Goal: Obtain resource: Download file/media

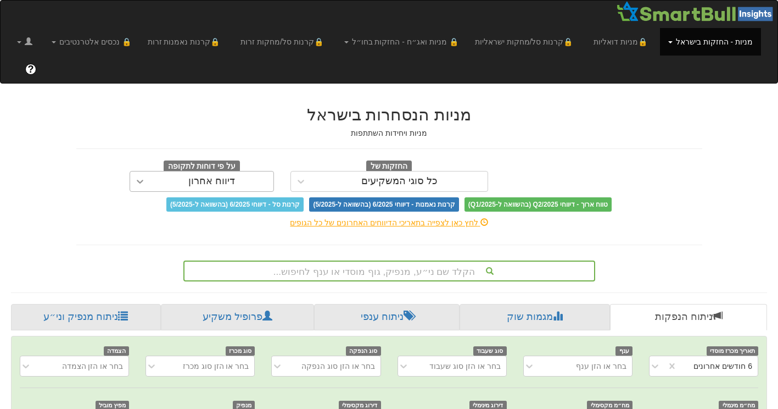
click at [138, 176] on icon at bounding box center [140, 181] width 11 height 11
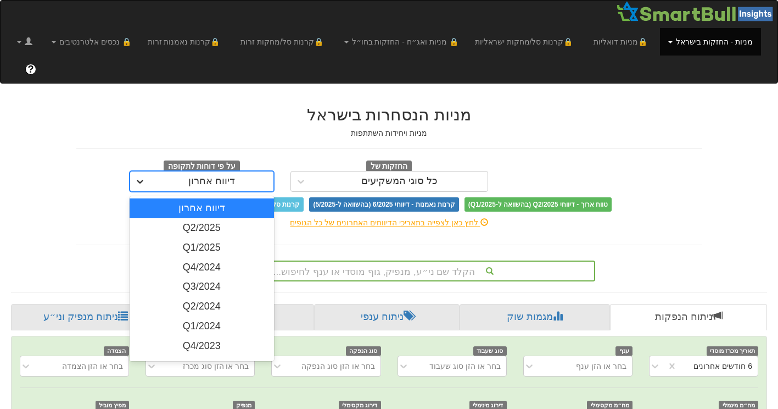
scroll to position [0, 2270]
click at [205, 218] on div "Q2/2025" at bounding box center [202, 228] width 144 height 20
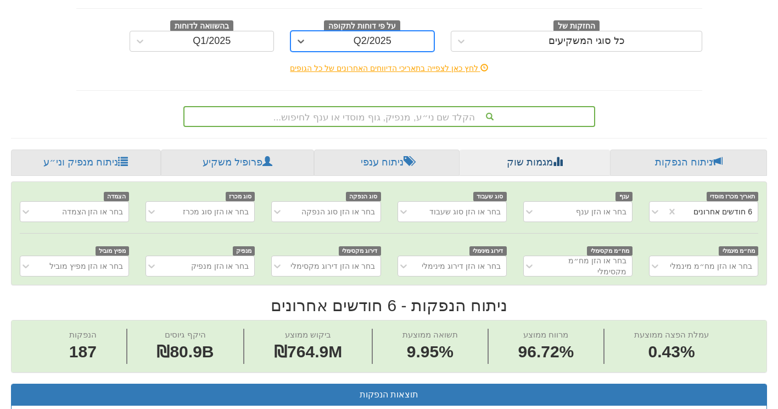
scroll to position [165, 0]
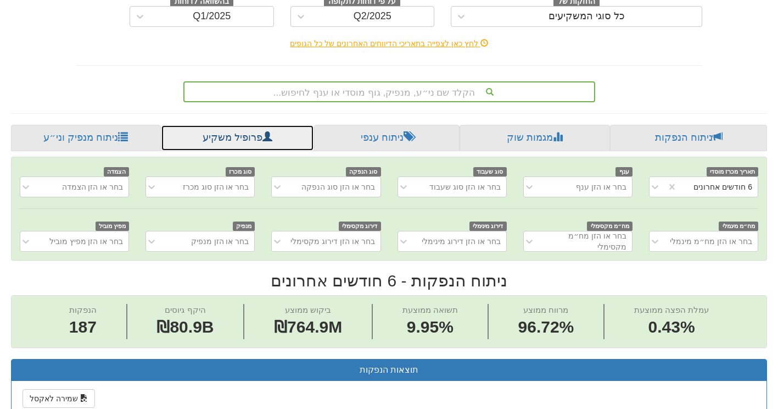
click at [228, 125] on link "פרופיל משקיע" at bounding box center [237, 138] width 153 height 26
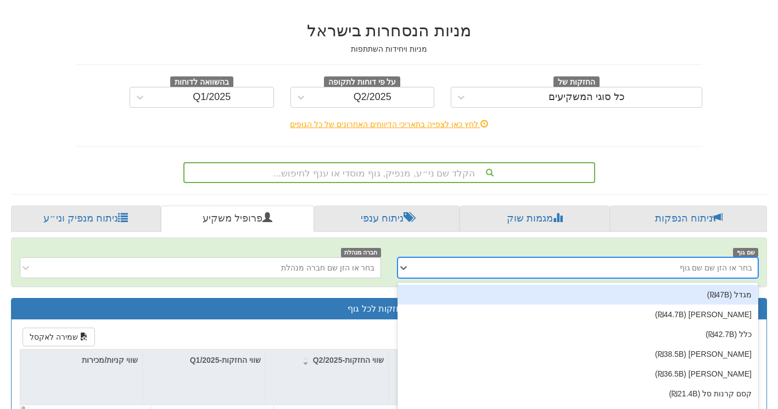
click at [737, 278] on div "option מגדל (₪47B) focused, 1 of 117. 117 results available. Use Up and Down to…" at bounding box center [578, 267] width 361 height 21
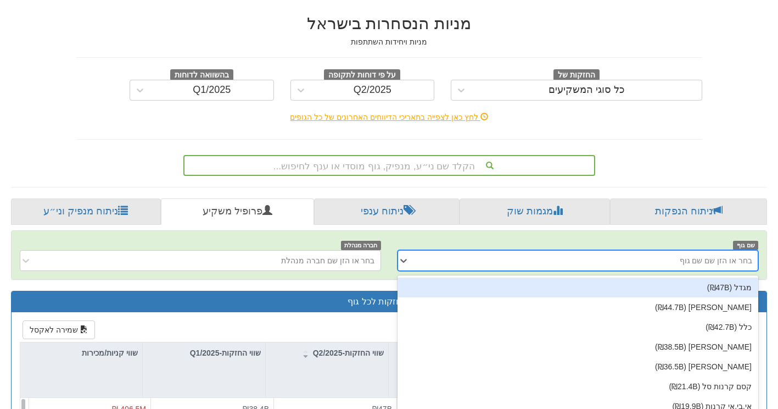
scroll to position [99, 0]
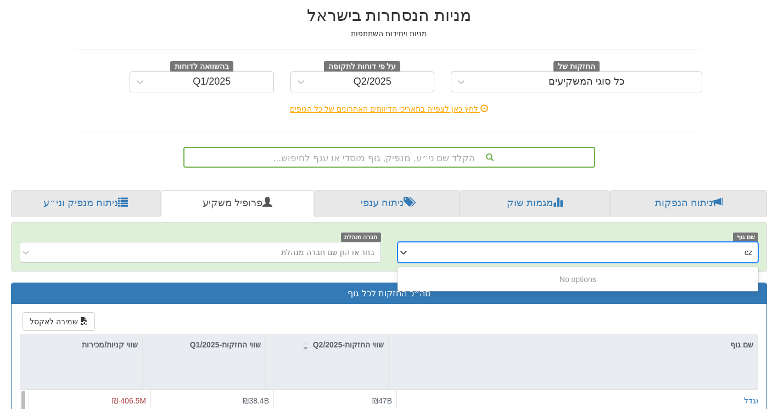
type input "c"
type input "בזק"
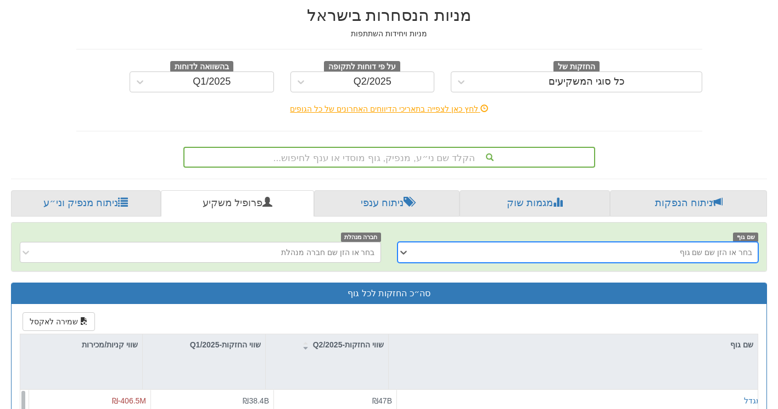
drag, startPoint x: 727, startPoint y: 226, endPoint x: 757, endPoint y: 221, distance: 30.6
click at [757, 243] on div "בחר או הזן שם שם גוף" at bounding box center [586, 252] width 343 height 18
click at [448, 147] on div "הקלד שם ני״ע, מנפיק, גוף מוסדי או ענף לחיפוש..." at bounding box center [389, 157] width 412 height 21
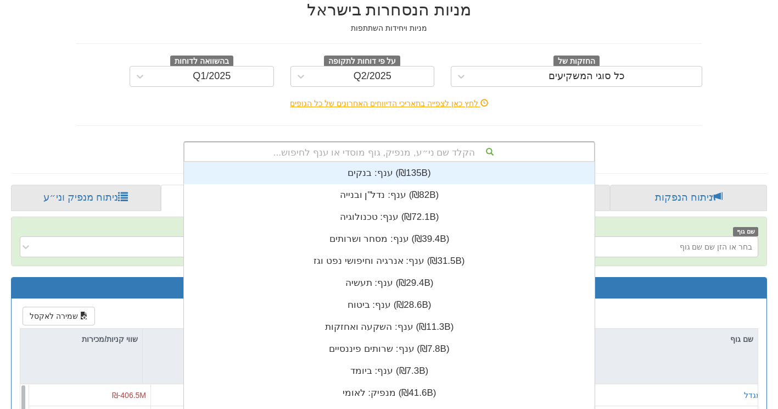
scroll to position [274, 0]
click at [452, 142] on div "הקלד שם ני״ע, מנפיק, גוף מוסדי או ענף לחיפוש..." at bounding box center [390, 151] width 410 height 19
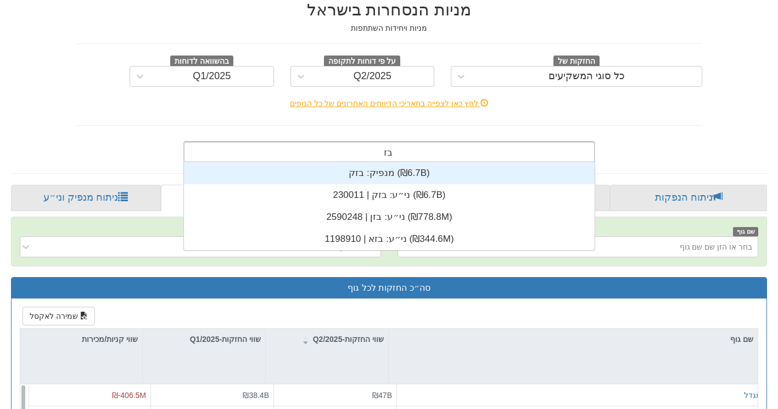
type input "בזק"
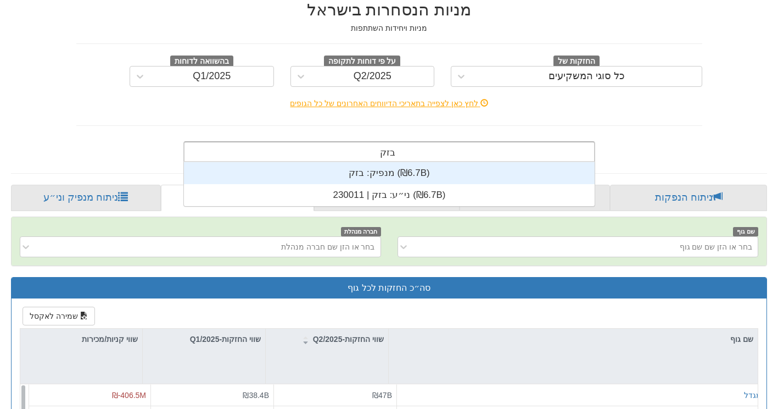
scroll to position [44, 0]
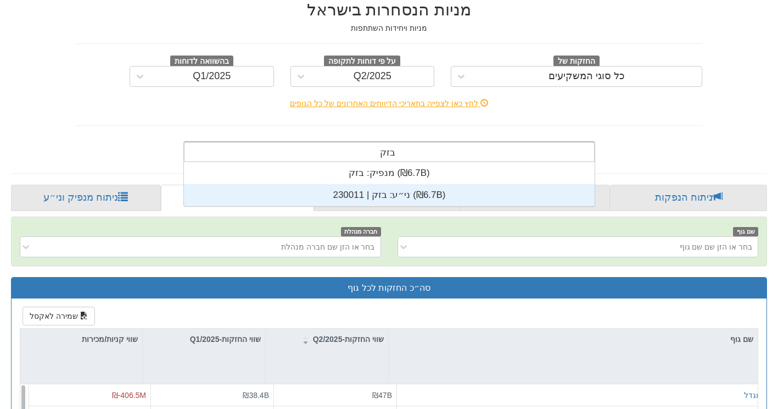
click at [381, 184] on div "ני״ע: ‏בזק | 230011 ‎(₪6.7B)‎" at bounding box center [389, 195] width 411 height 22
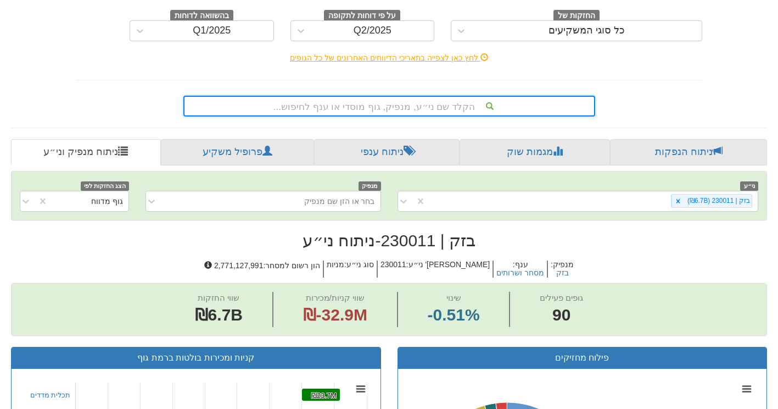
scroll to position [165, 0]
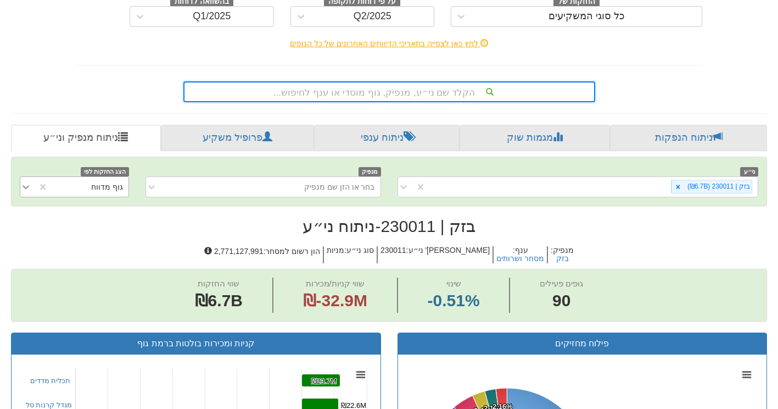
click at [26, 185] on icon at bounding box center [26, 187] width 7 height 4
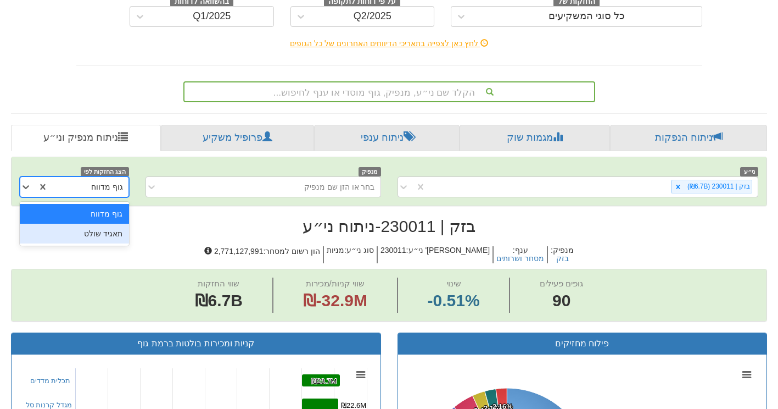
click at [86, 224] on div "תאגיד שולט" at bounding box center [74, 234] width 109 height 20
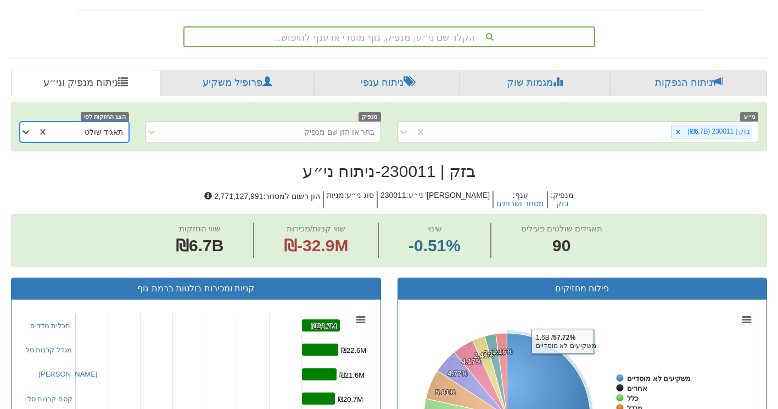
scroll to position [55, 0]
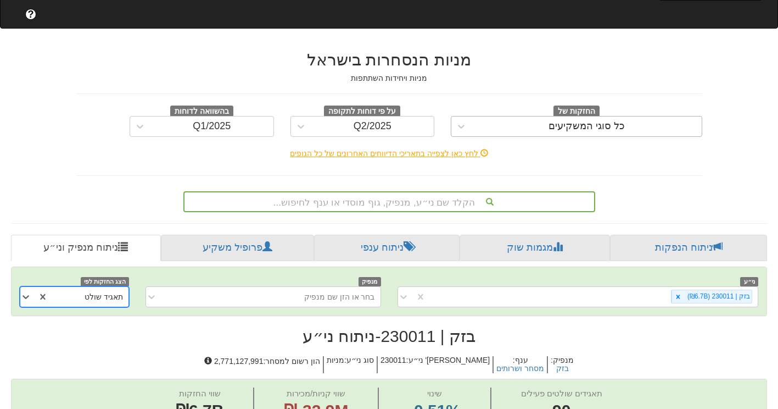
click at [532, 118] on div "כל סוגי המשקיעים" at bounding box center [587, 127] width 230 height 18
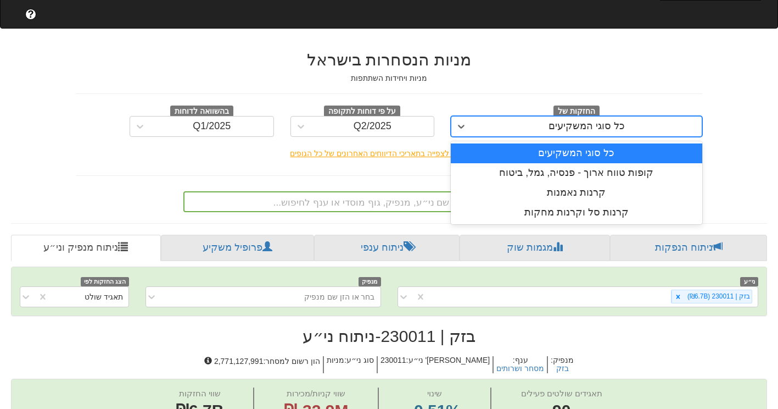
click at [572, 143] on div "כל סוגי המשקיעים" at bounding box center [577, 153] width 252 height 20
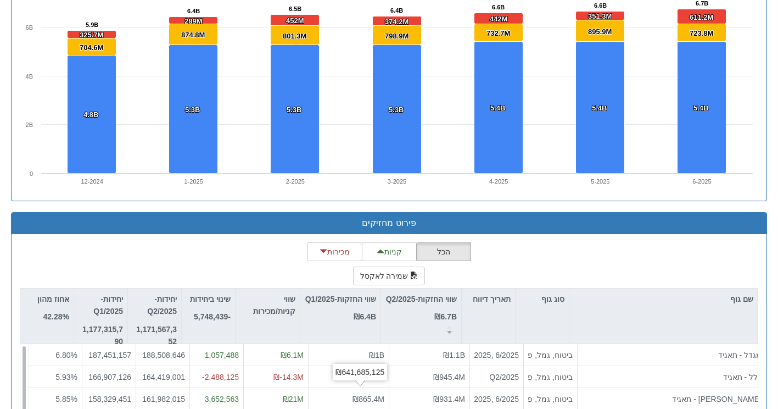
scroll to position [18, 0]
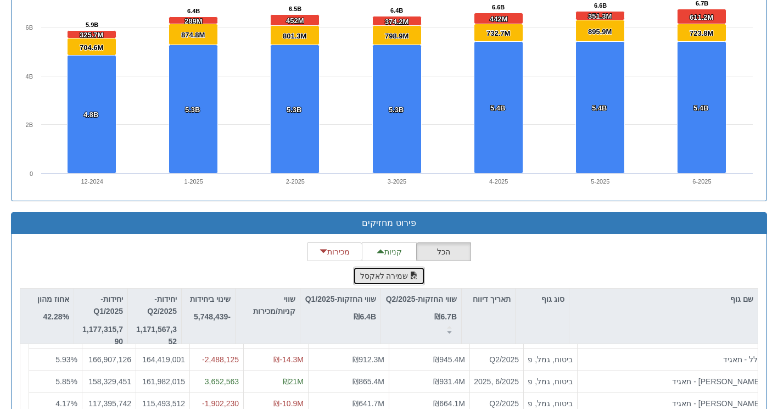
click at [389, 266] on button "שמירה לאקסל" at bounding box center [389, 275] width 73 height 19
